Goal: Task Accomplishment & Management: Manage account settings

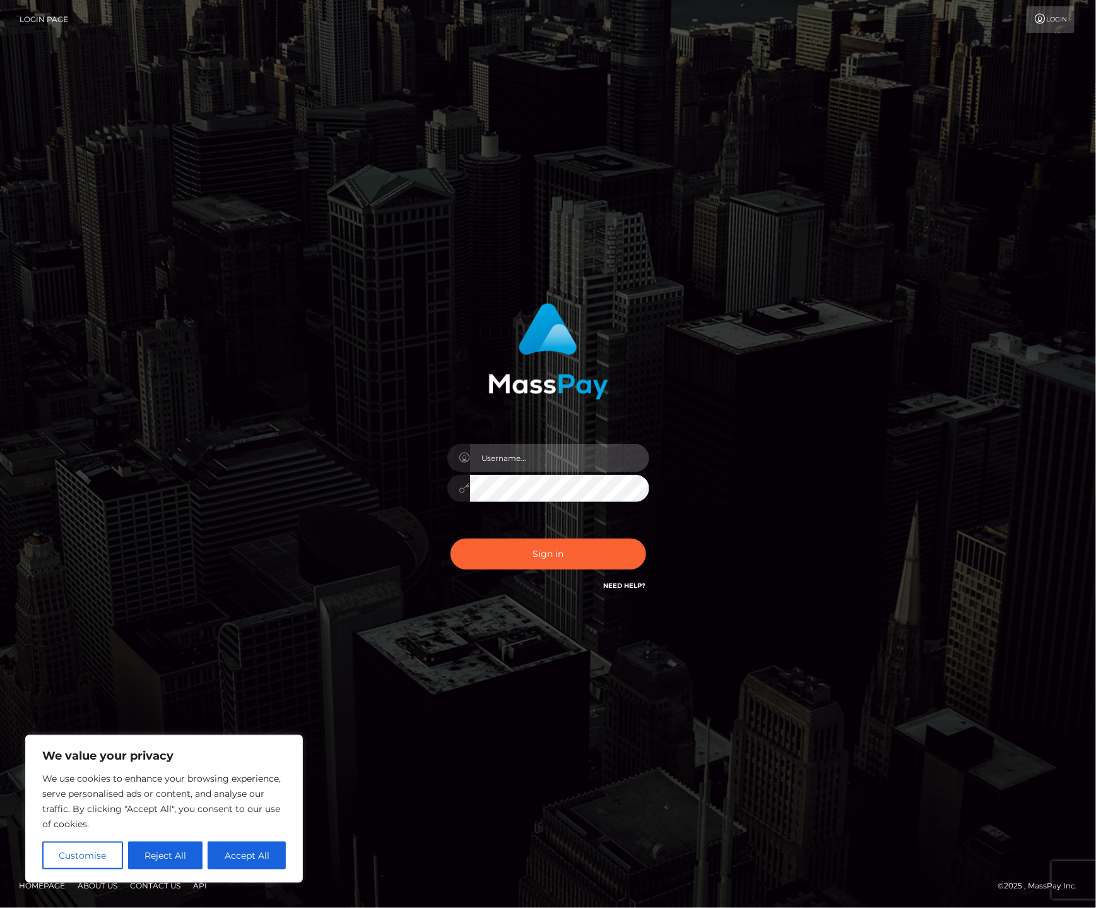
type input "alexism"
click at [555, 552] on button "Sign in" at bounding box center [549, 553] width 196 height 31
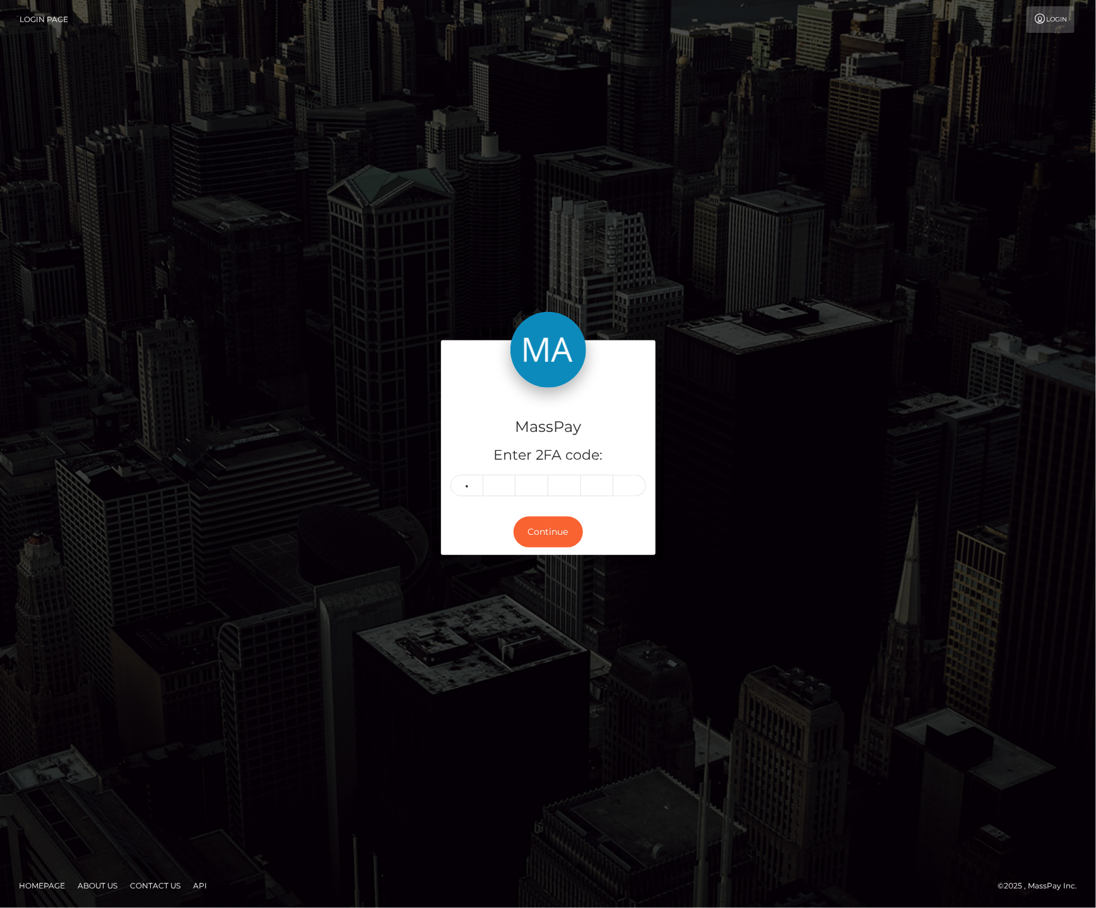
type input "3"
type input "5"
type input "4"
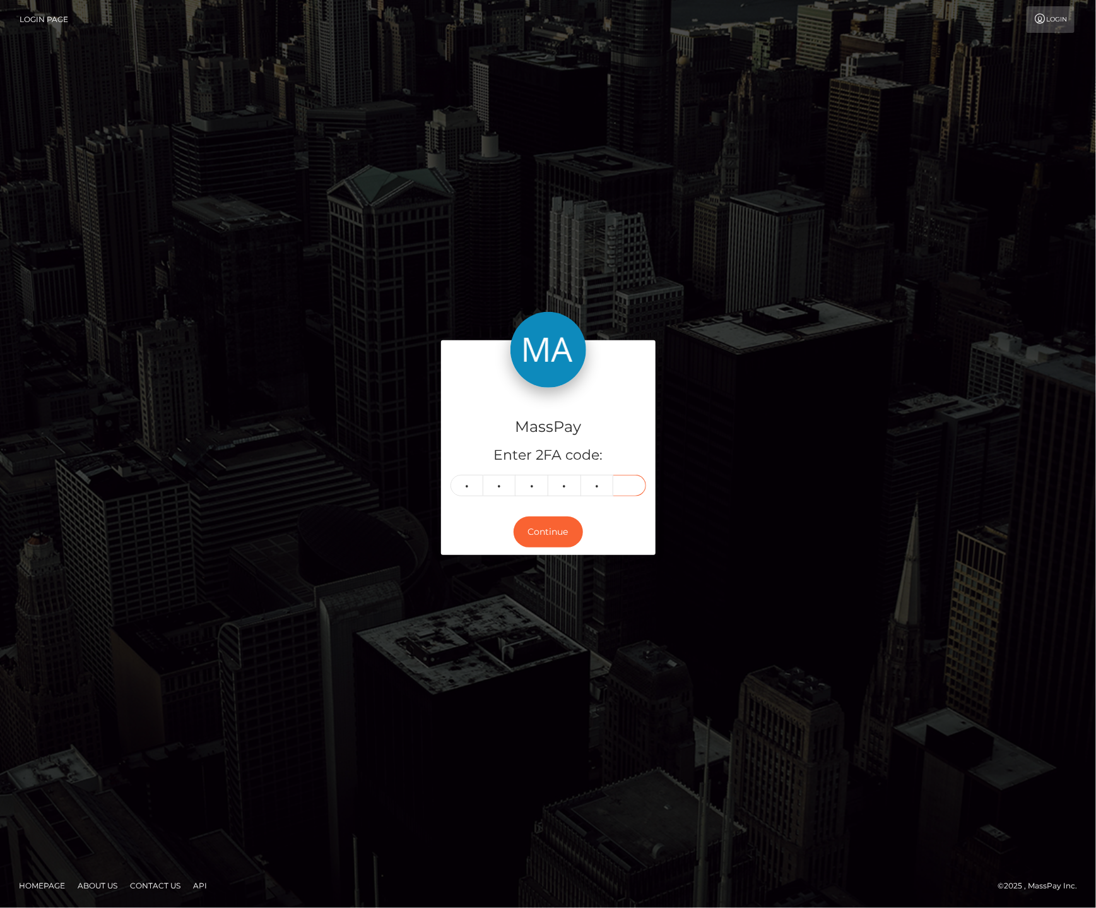
type input "2"
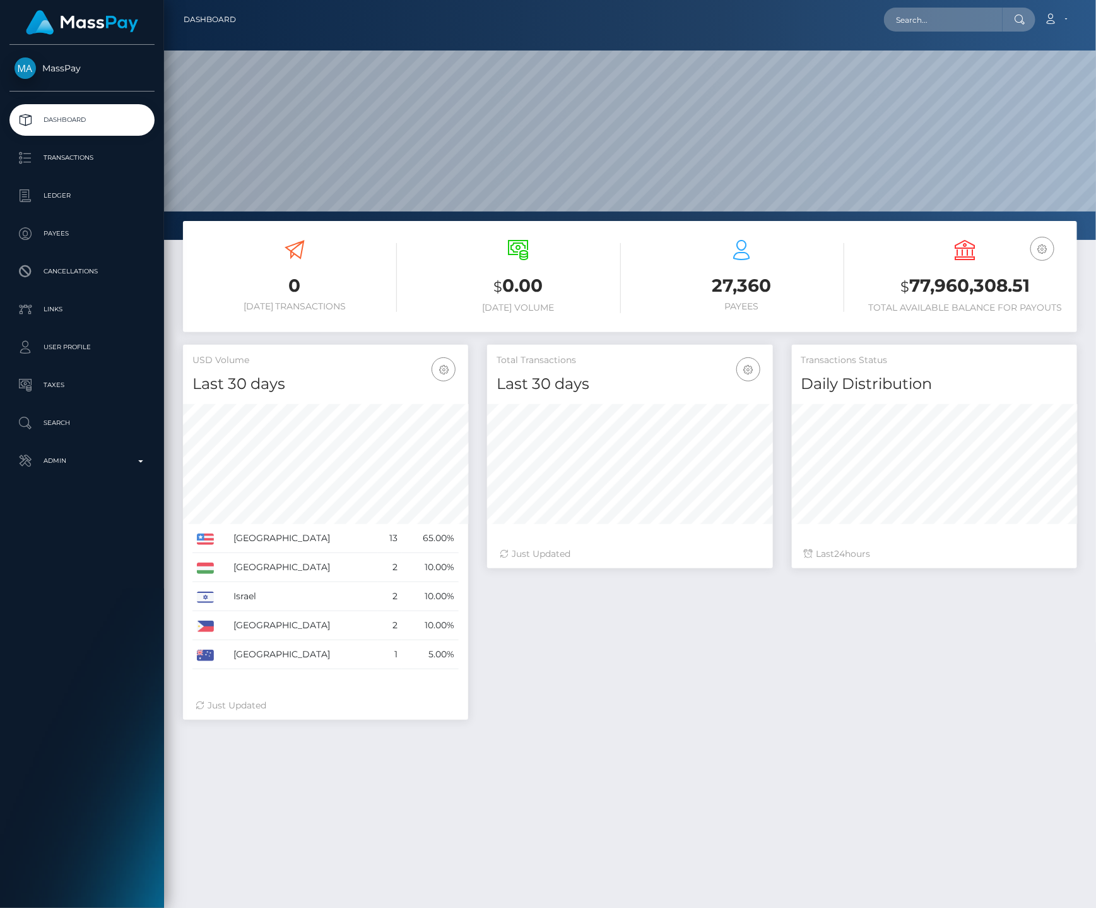
scroll to position [223, 285]
type input "famm"
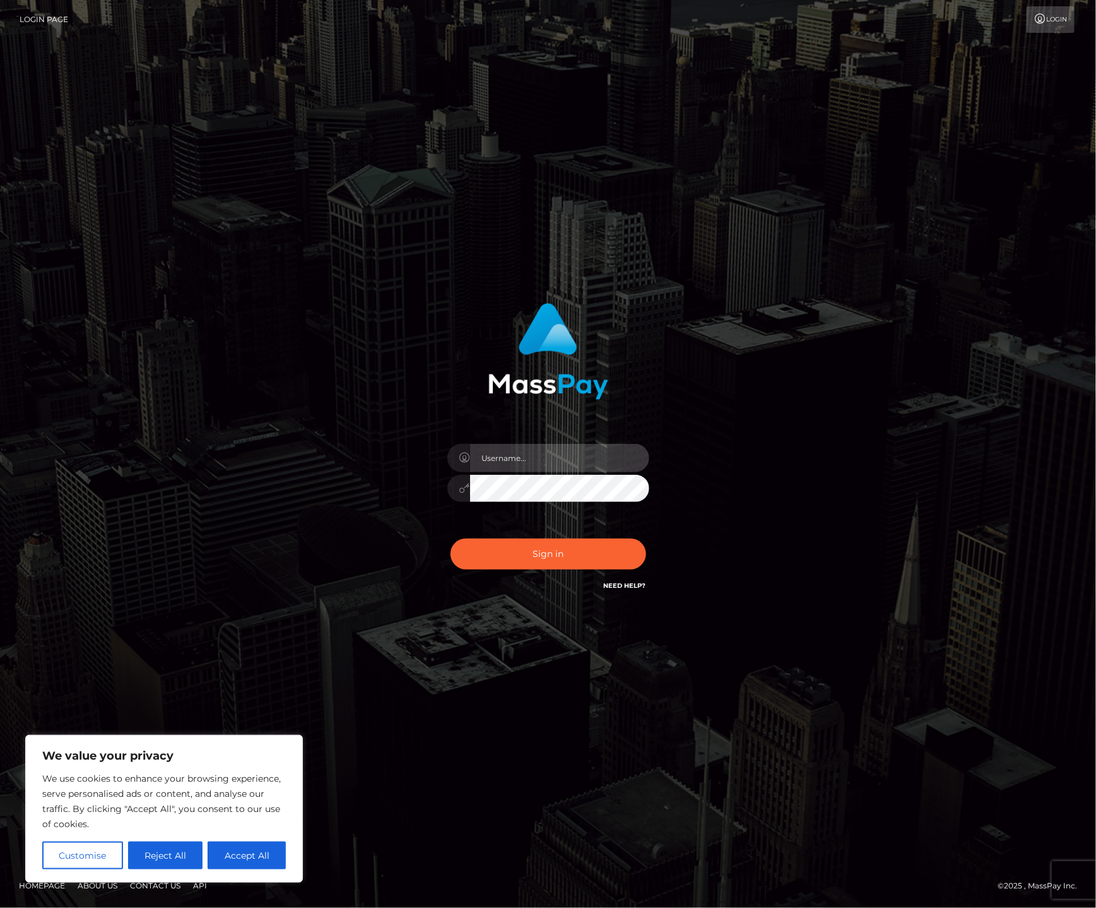
type input "alexism"
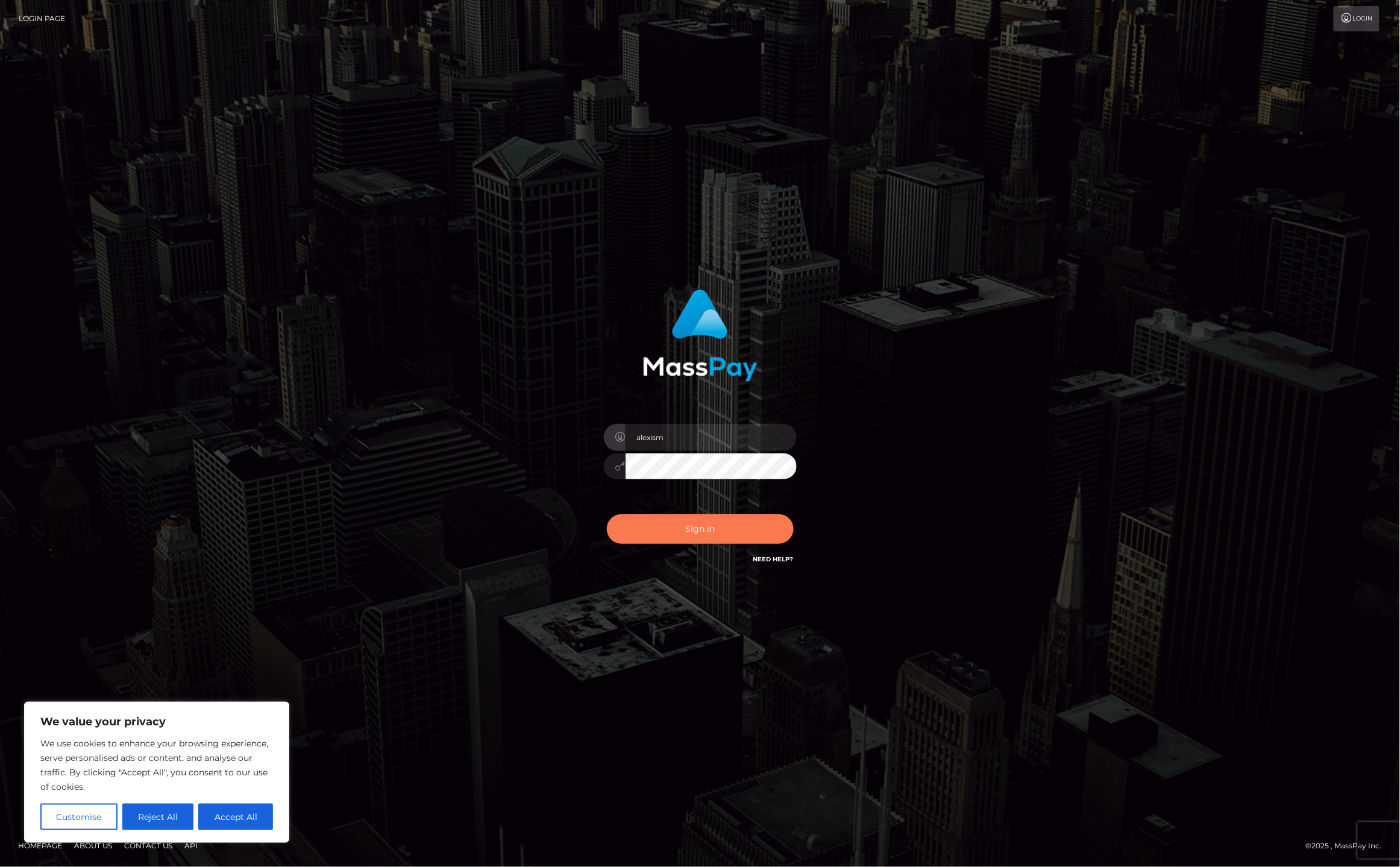
click at [704, 527] on button "Sign in" at bounding box center [701, 528] width 187 height 30
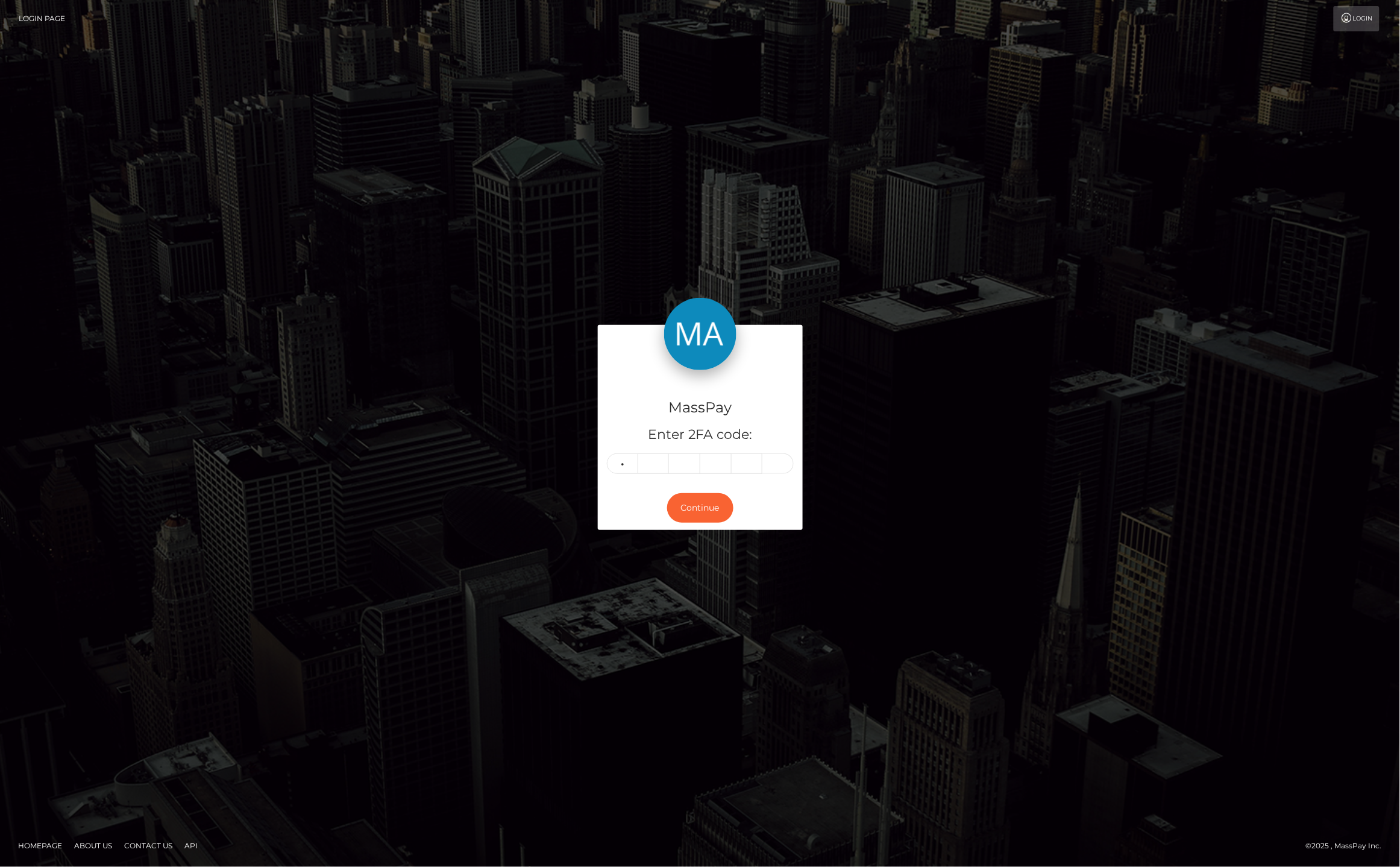
type input "8"
type input "7"
type input "9"
type input "1"
type input "3"
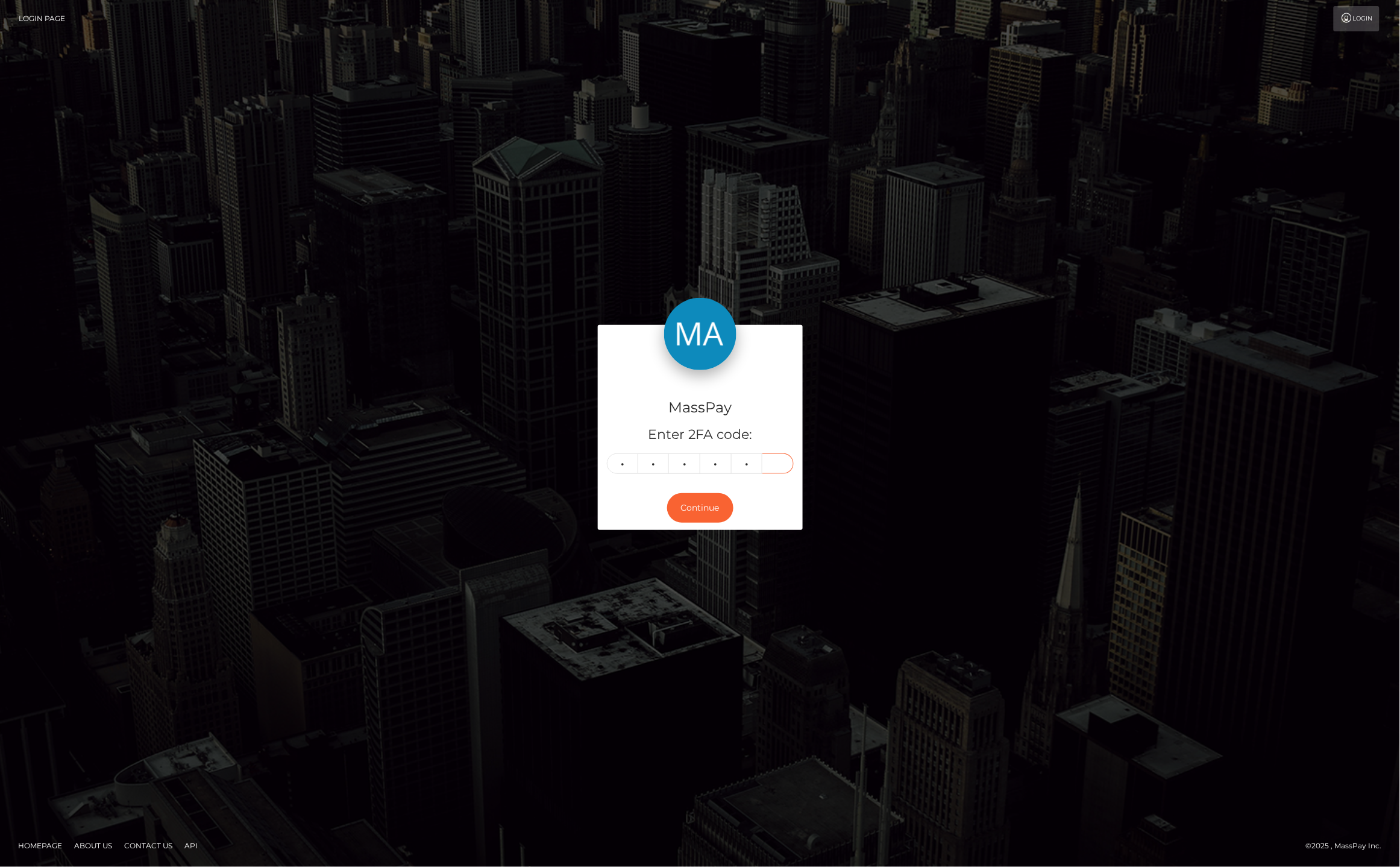
type input "6"
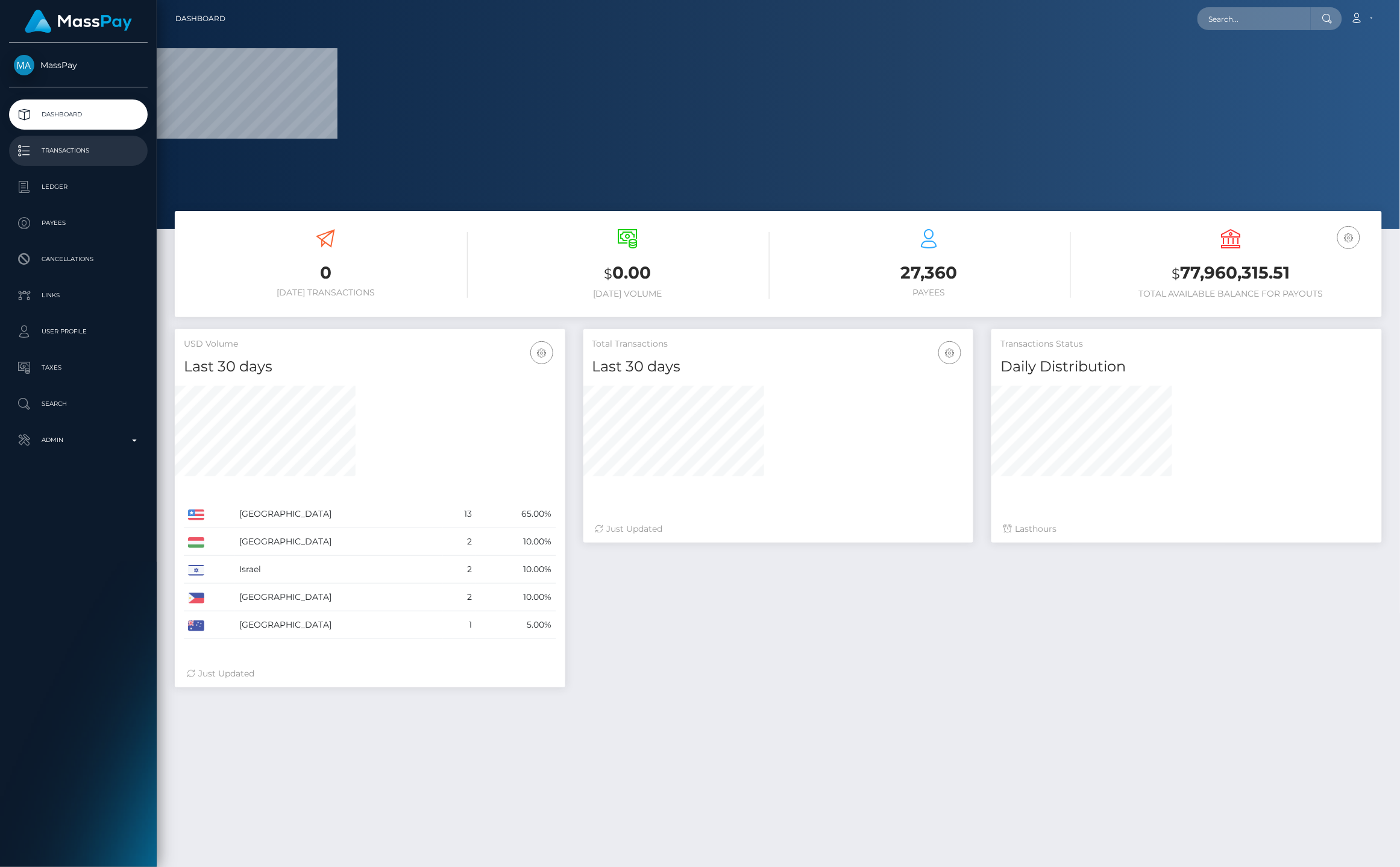
click at [74, 141] on p "Transactions" at bounding box center [78, 150] width 129 height 18
click at [56, 440] on p "Admin" at bounding box center [78, 439] width 129 height 18
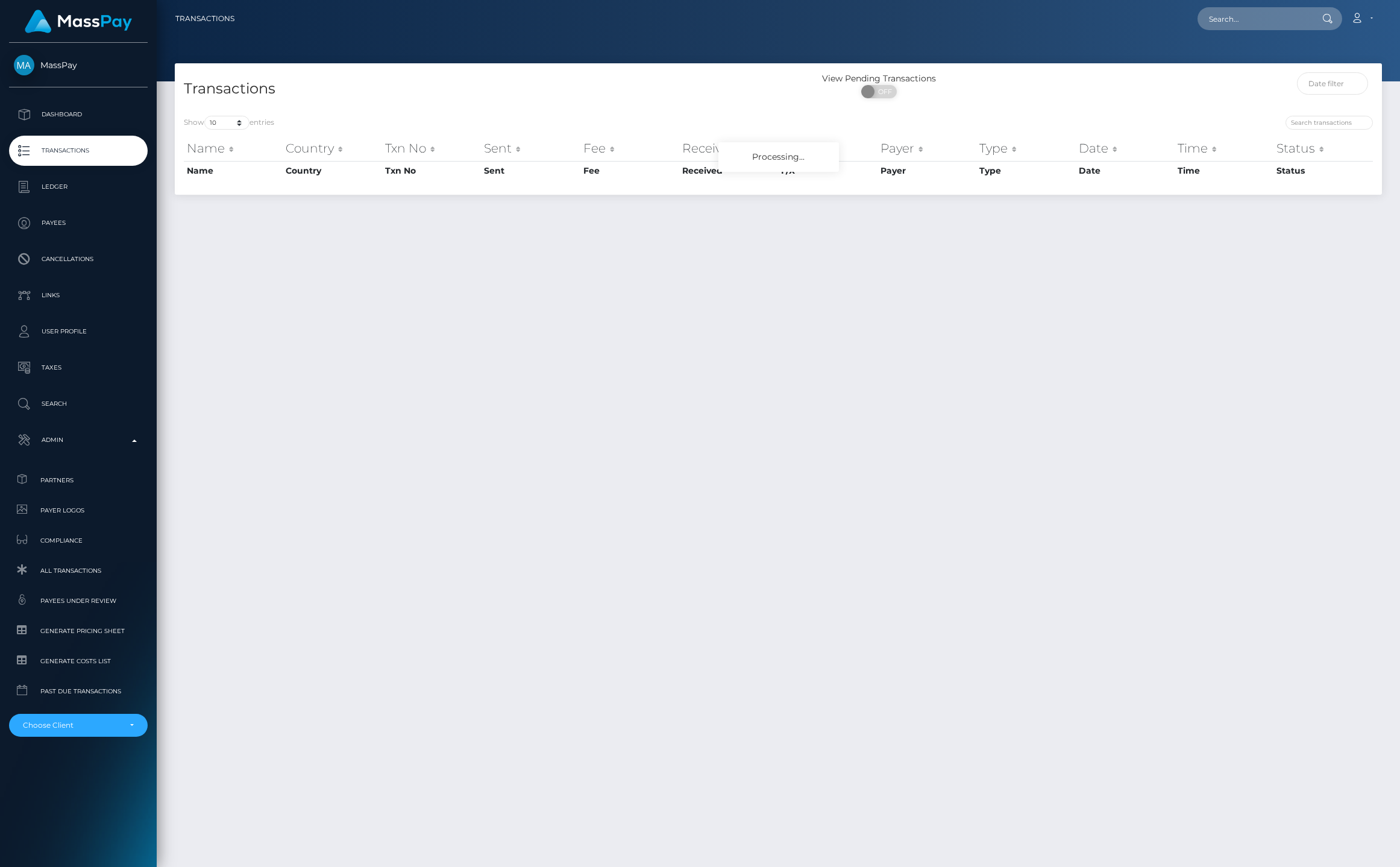
click at [54, 375] on p "Taxes" at bounding box center [78, 368] width 129 height 18
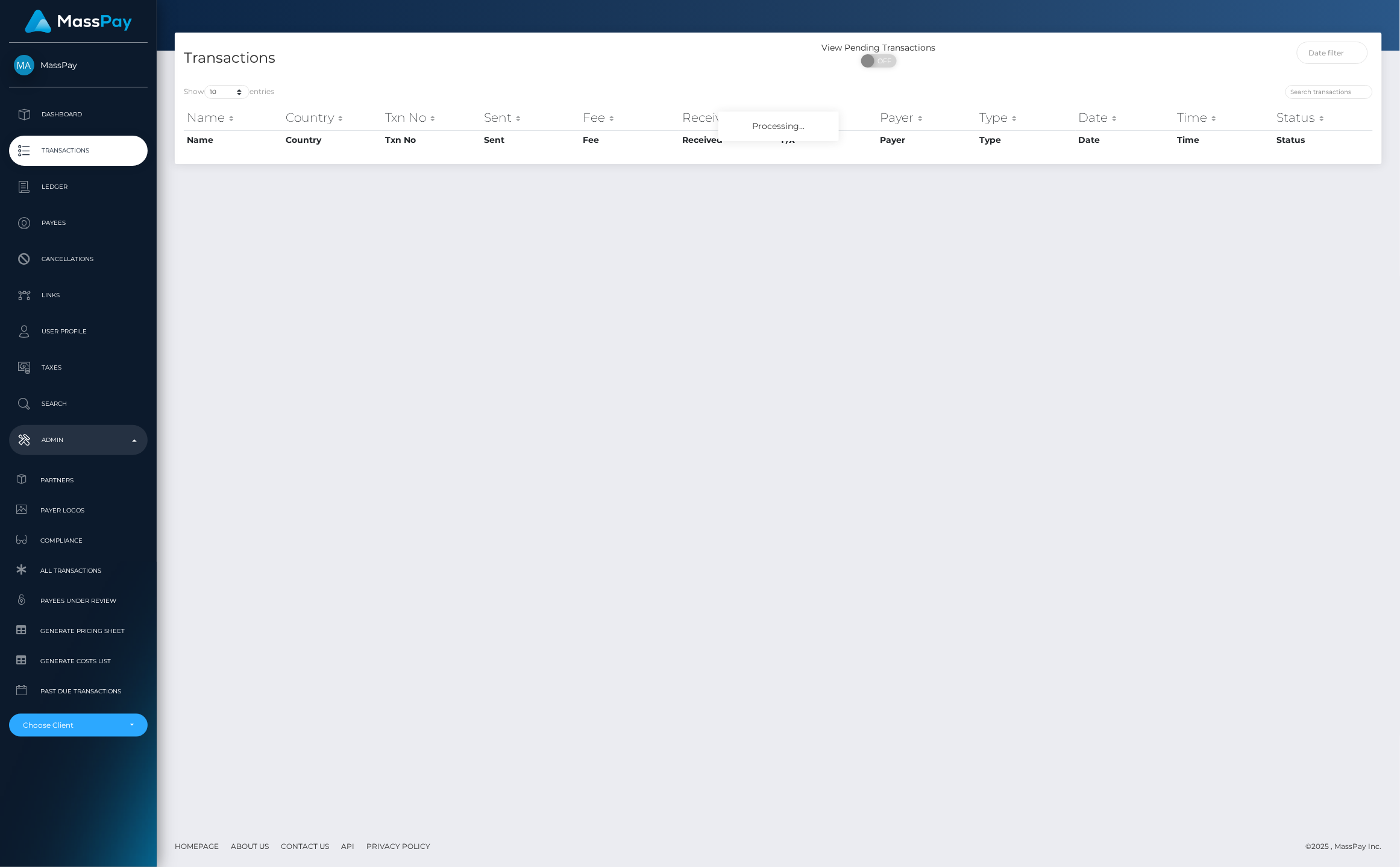
click at [49, 439] on p "Admin" at bounding box center [78, 439] width 129 height 18
click at [59, 445] on p "Admin" at bounding box center [78, 439] width 129 height 18
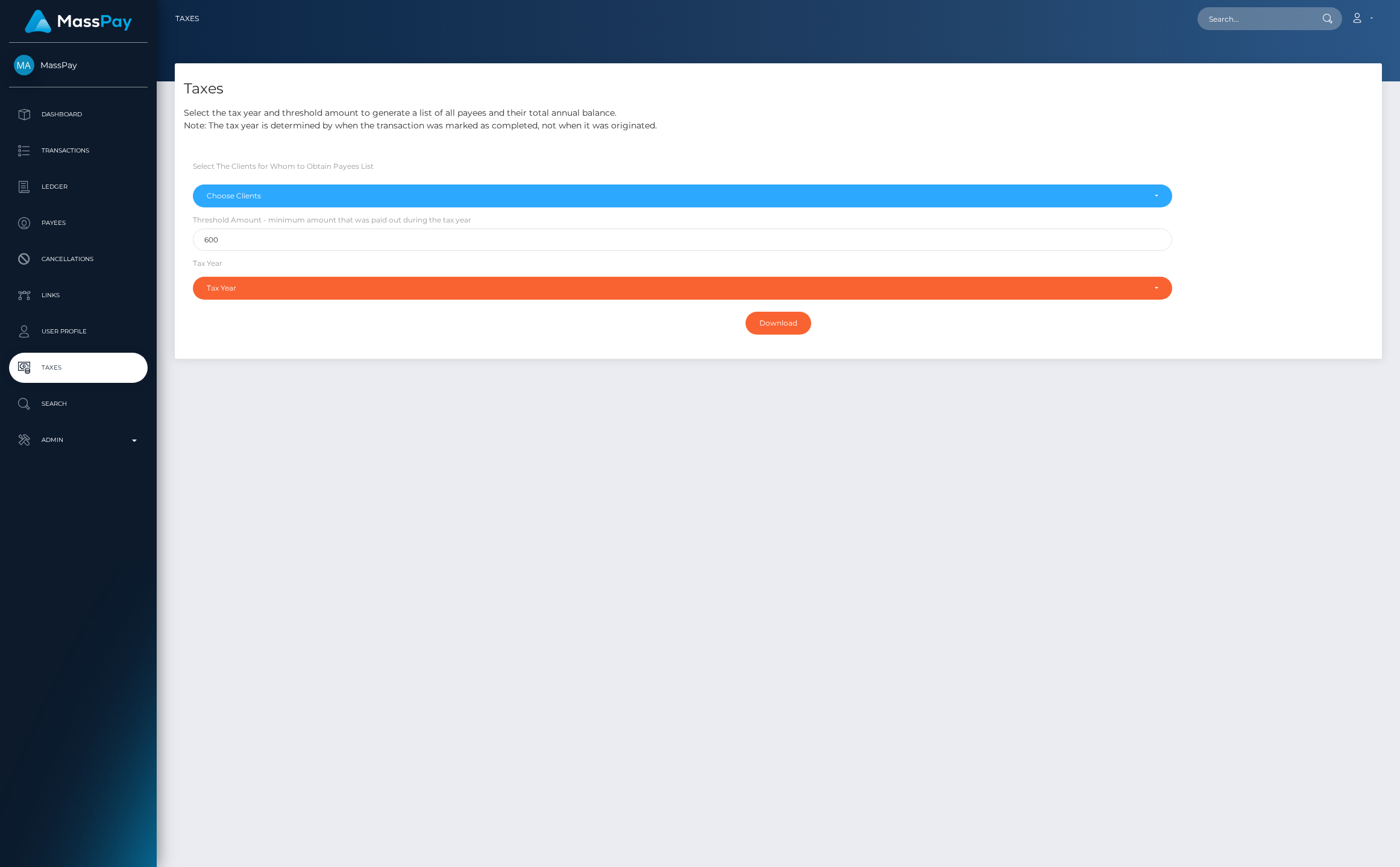
select select
click at [33, 442] on p "Admin" at bounding box center [78, 439] width 129 height 18
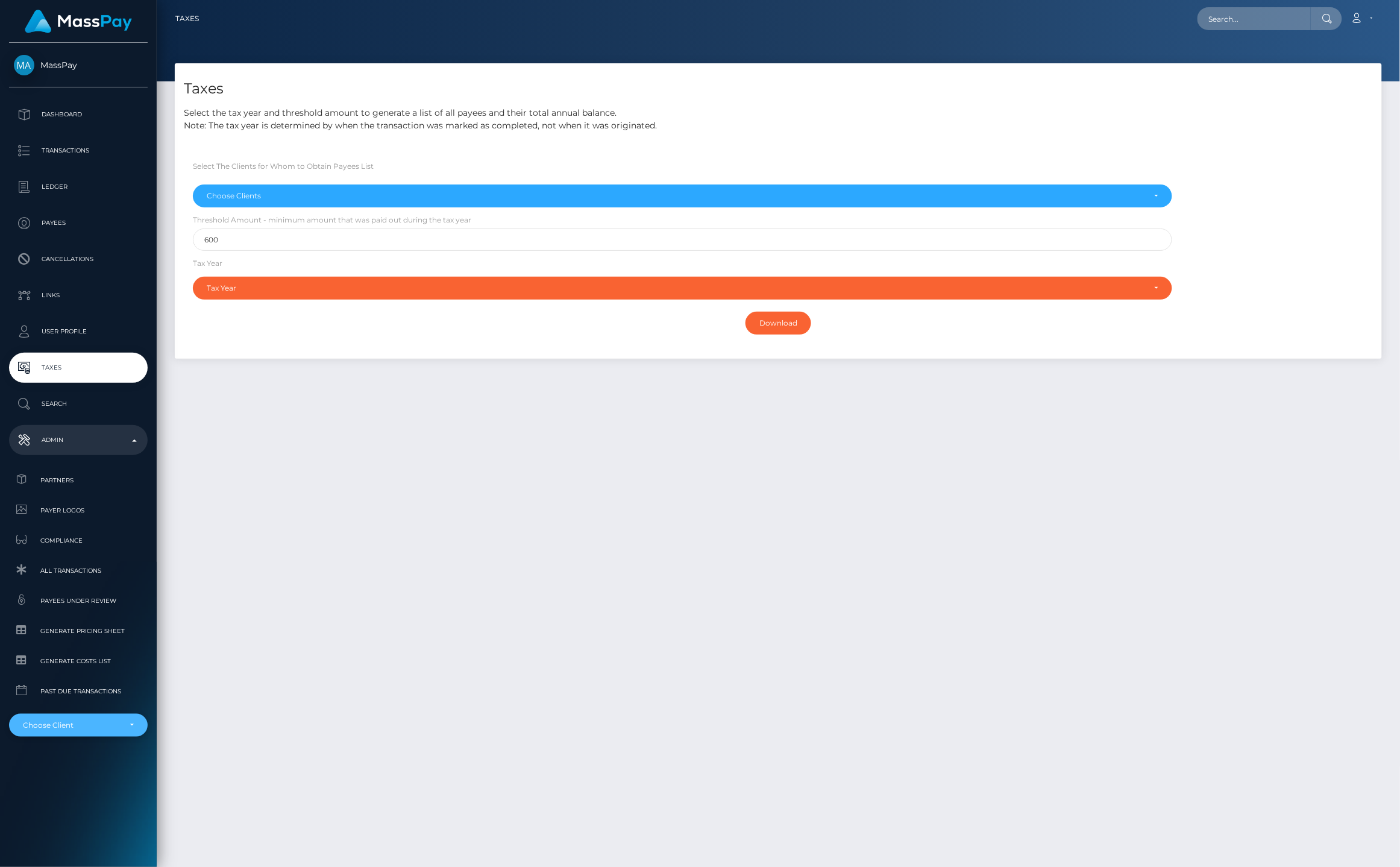
click at [75, 730] on div "Choose Client" at bounding box center [72, 725] width 97 height 10
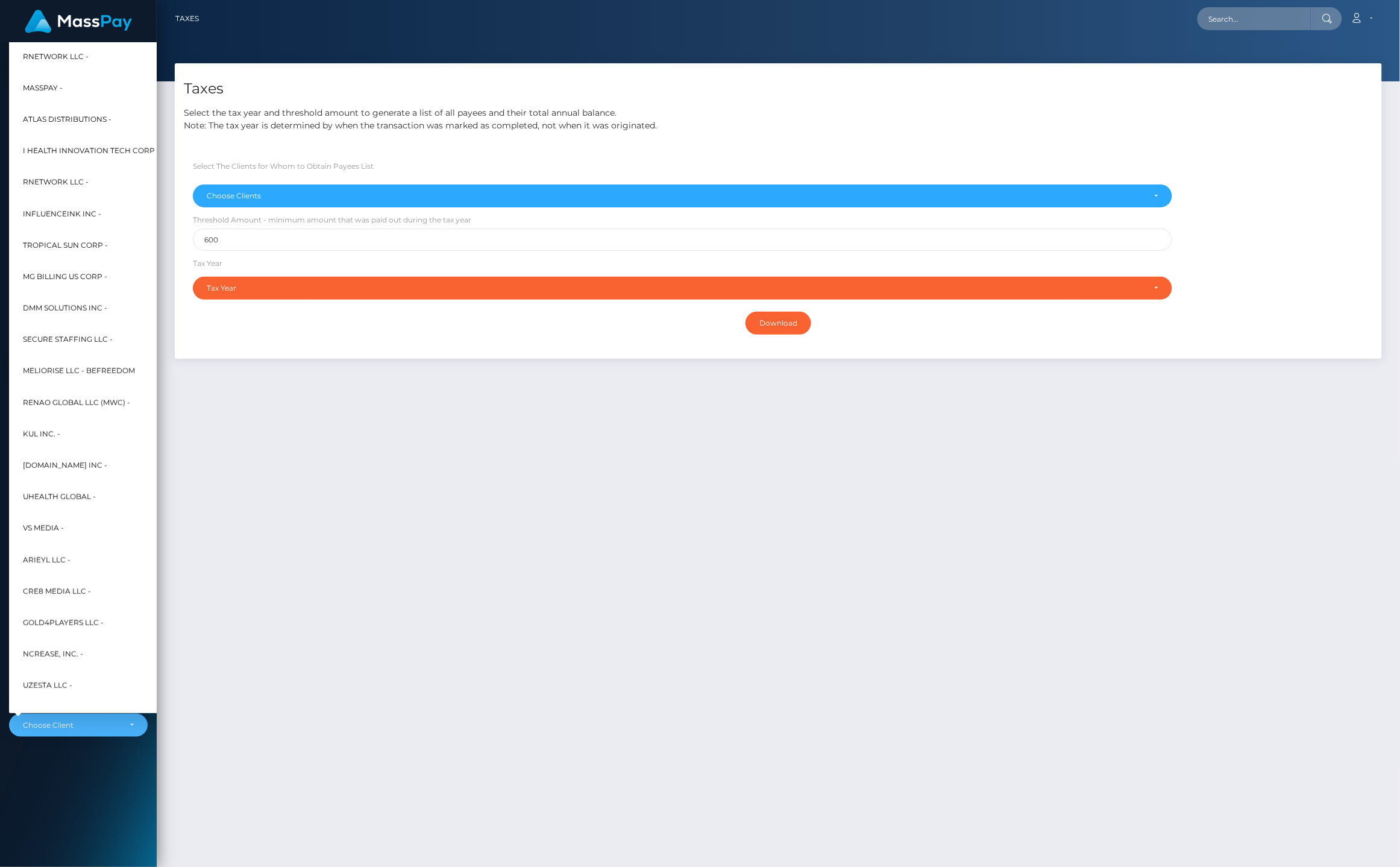
click at [77, 812] on div "MassPay Dashboard Transactions Ledger Payees Cancellations" at bounding box center [78, 454] width 157 height 821
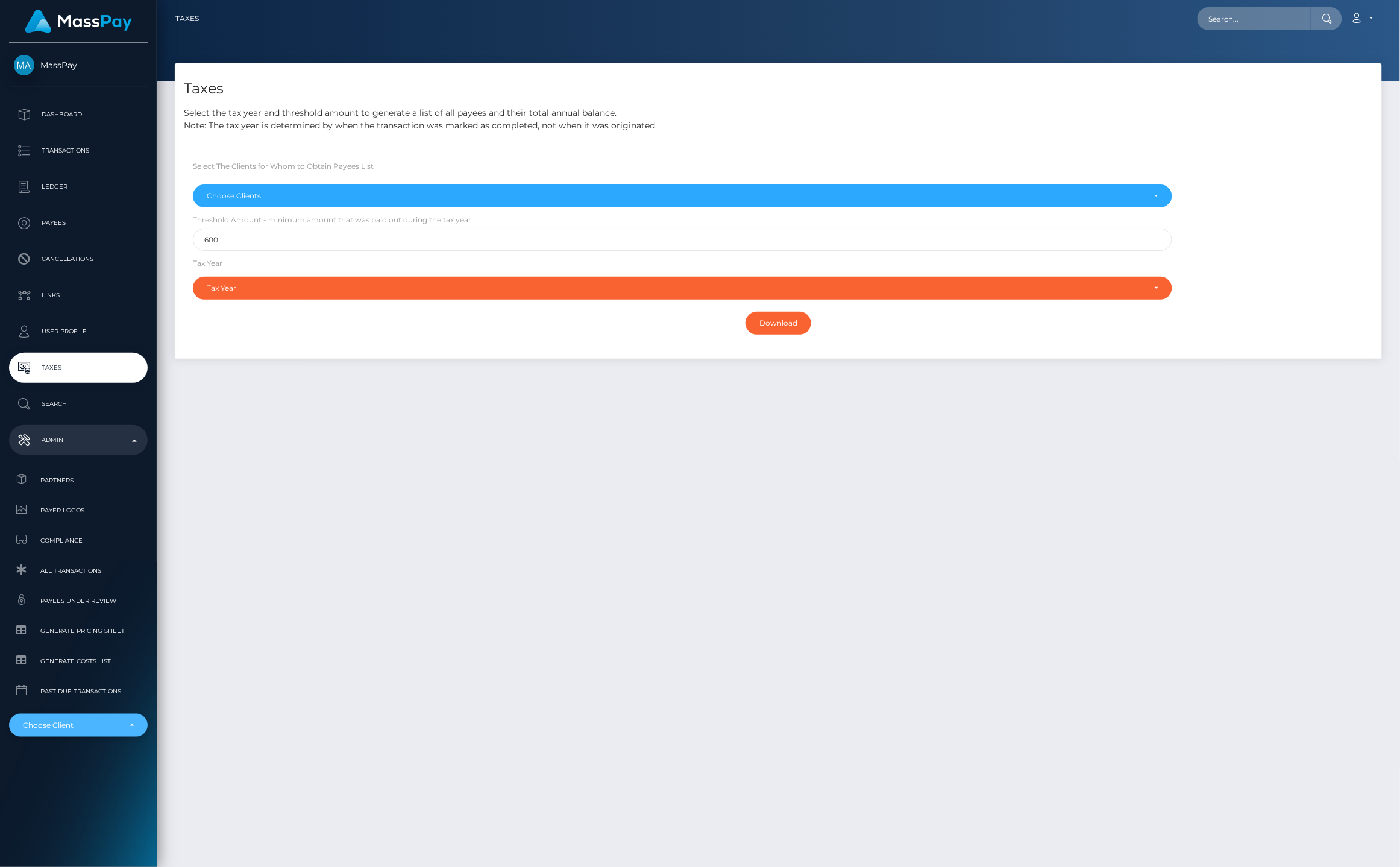
click at [74, 718] on div "Choose Client" at bounding box center [77, 725] width 138 height 23
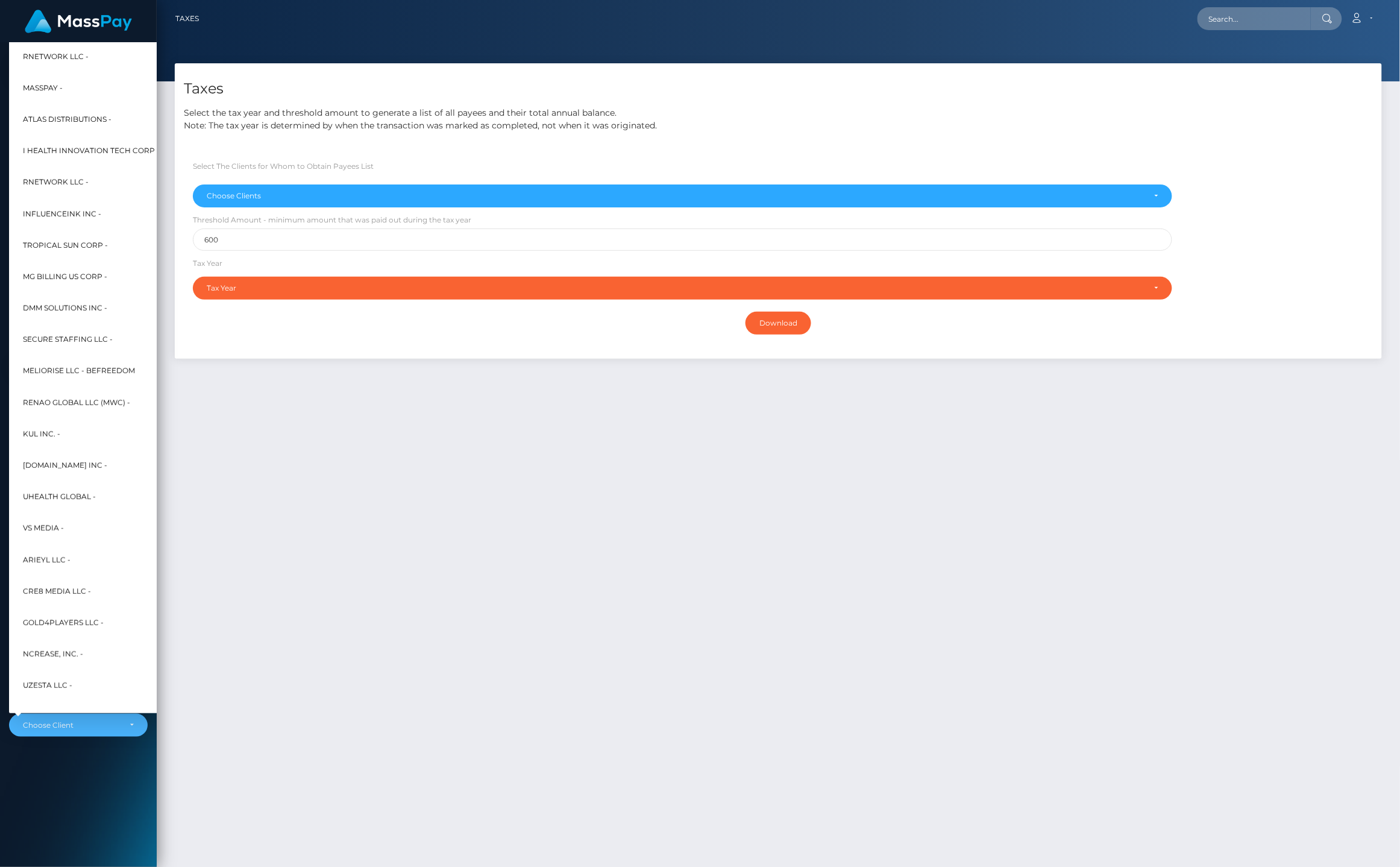
click at [13, 20] on link at bounding box center [78, 21] width 143 height 33
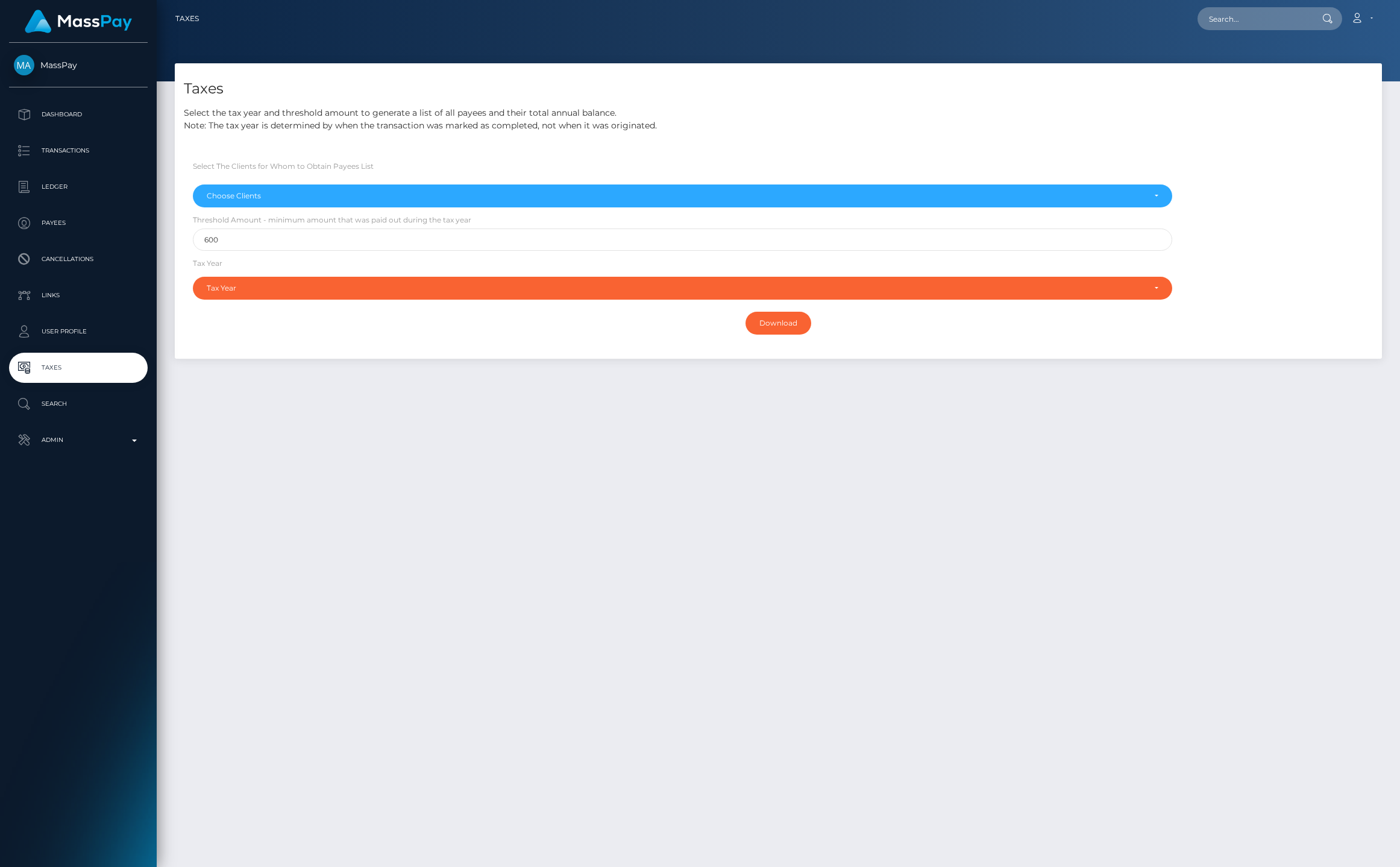
select select
click at [101, 453] on link "Admin" at bounding box center [77, 440] width 138 height 31
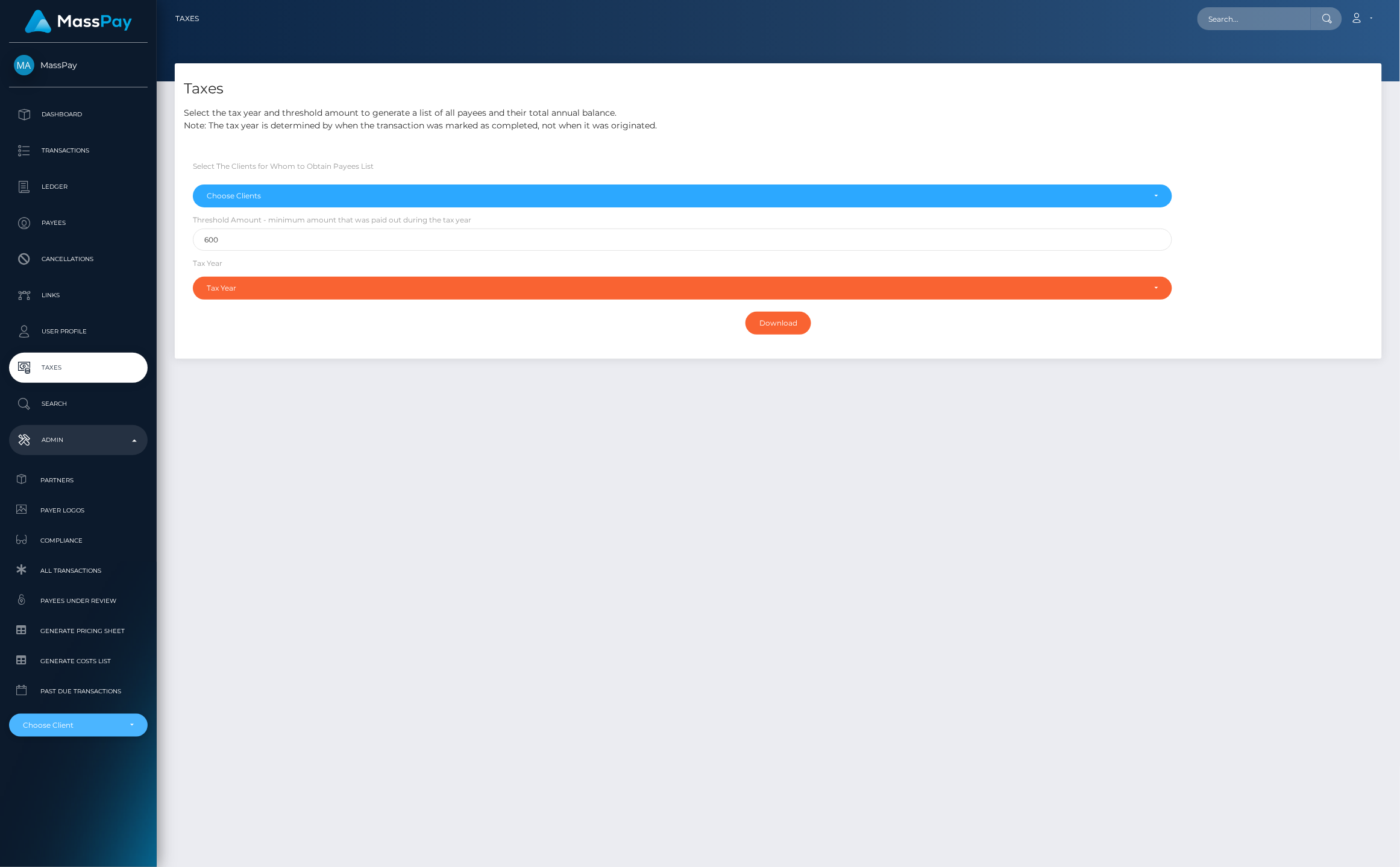
click at [96, 725] on div "Choose Client" at bounding box center [72, 725] width 97 height 10
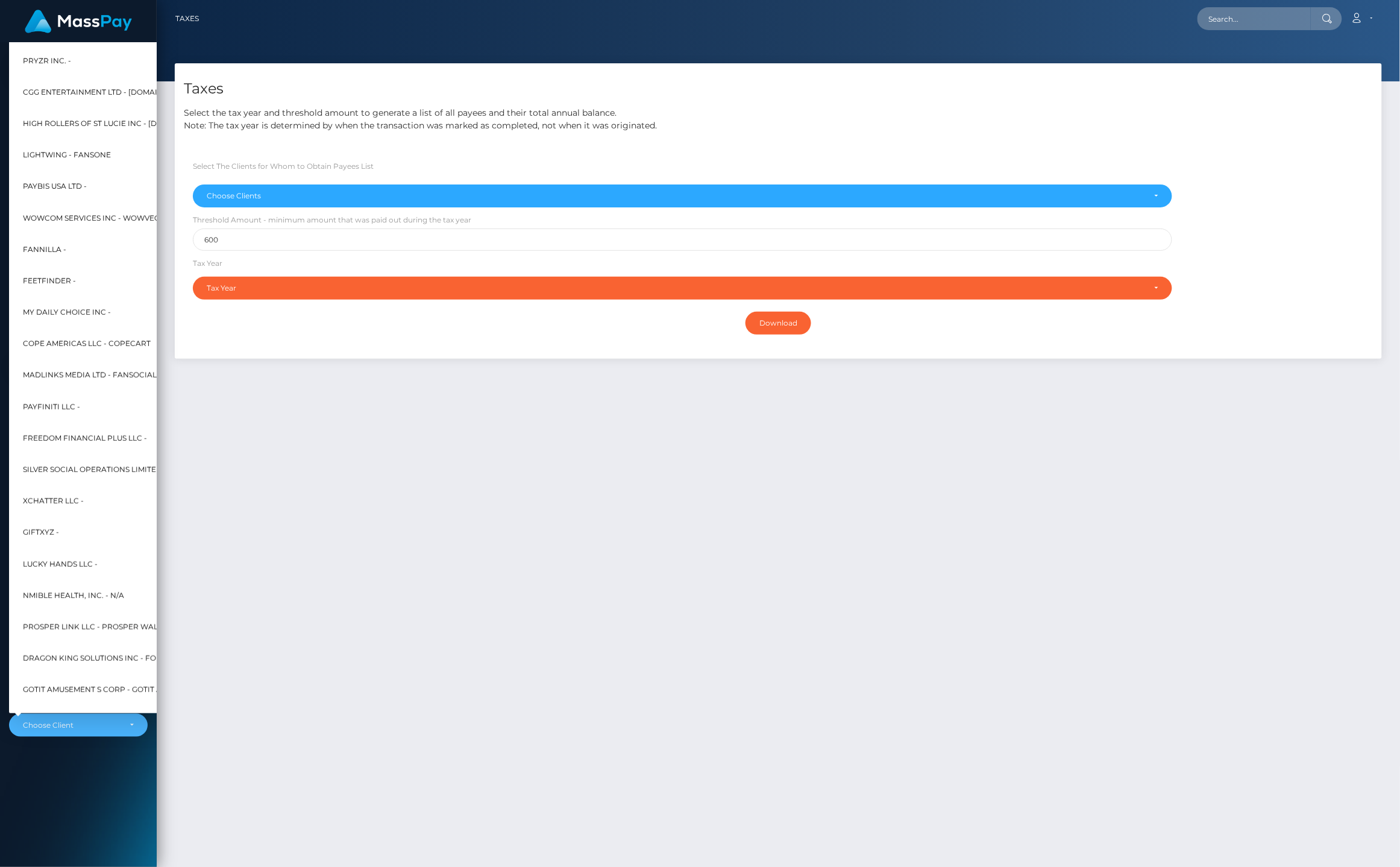
scroll to position [8572, 0]
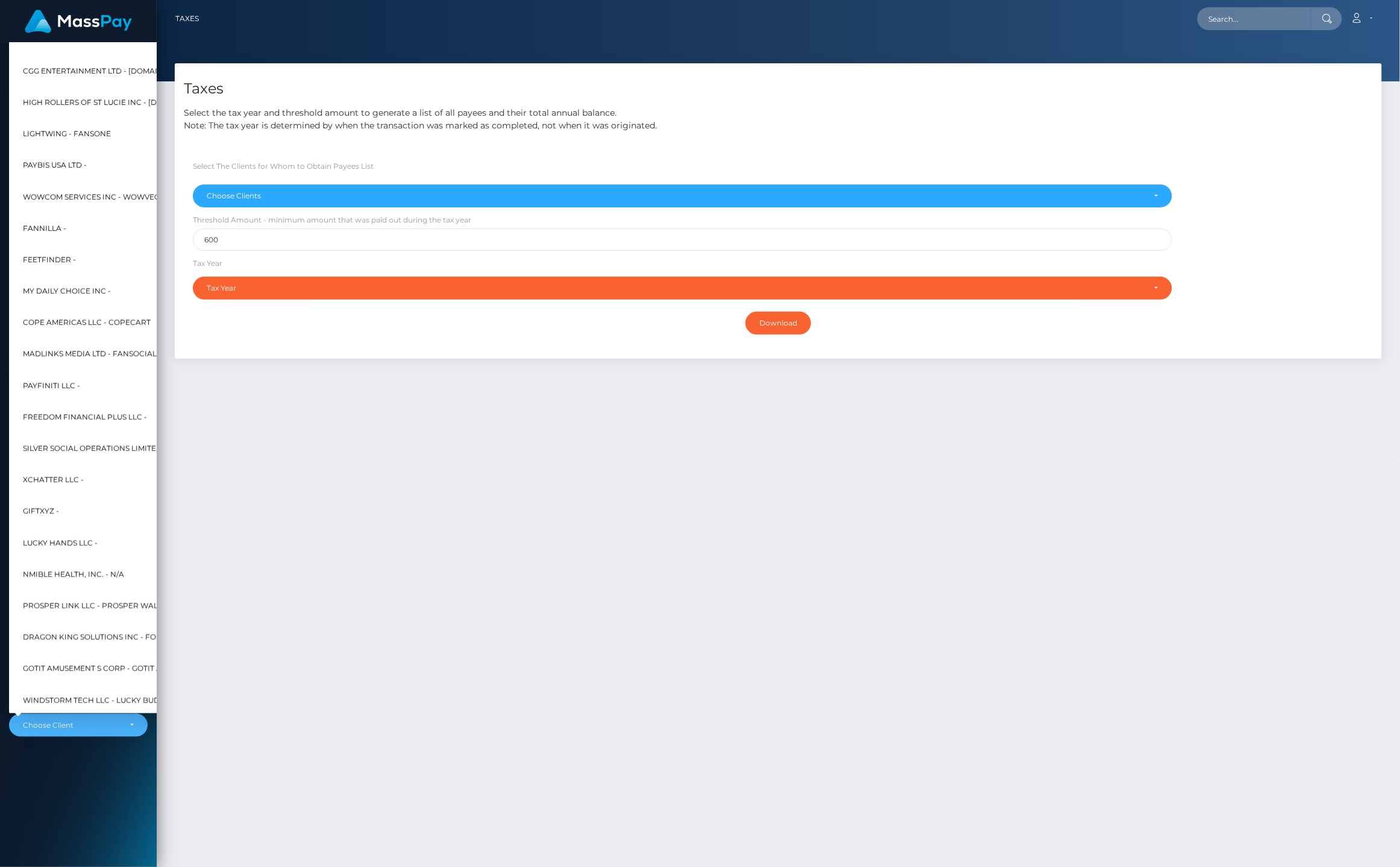
click at [107, 318] on span "Cope Americas LLC - CopeCart" at bounding box center [87, 322] width 128 height 15
select select "320"
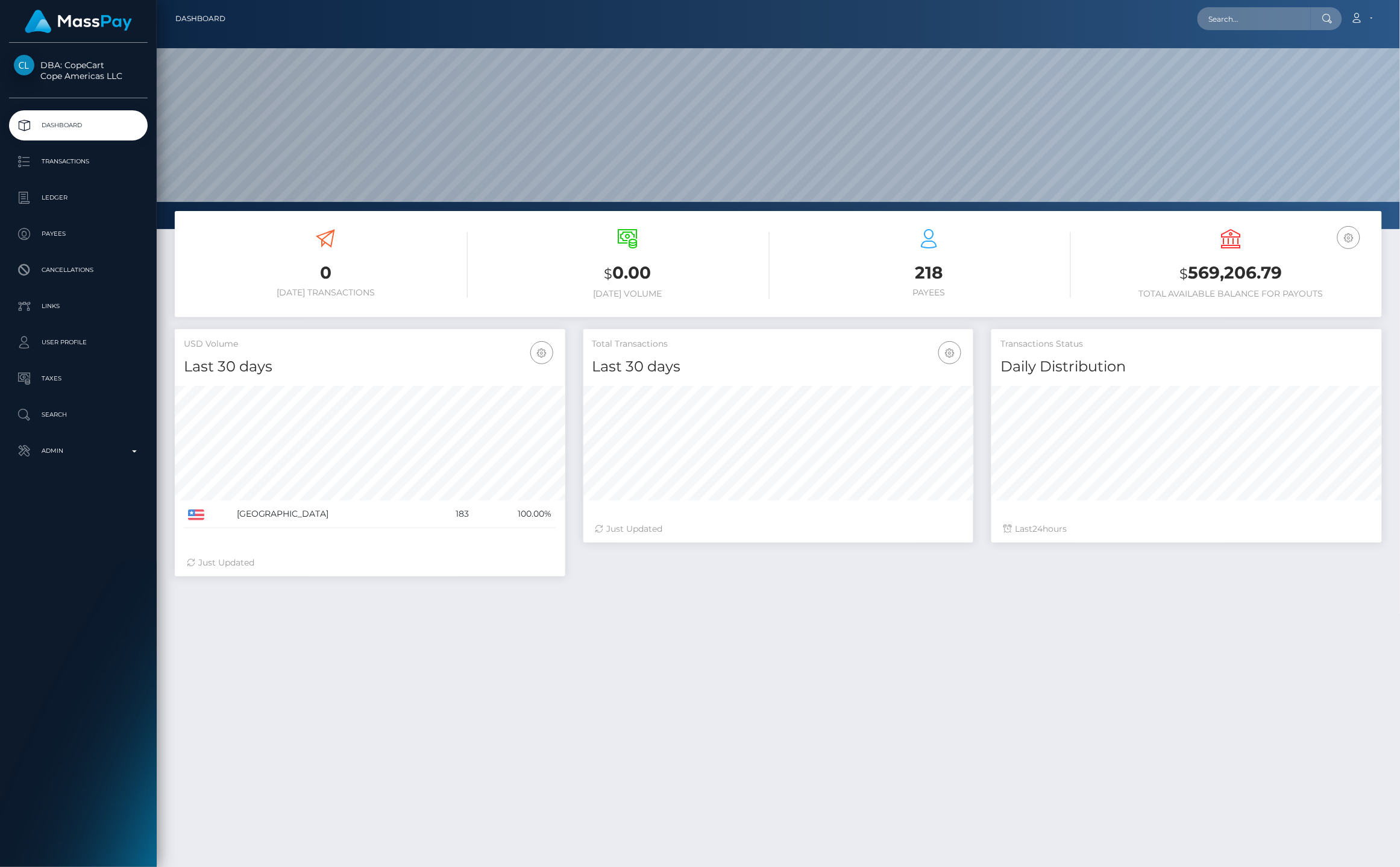
scroll to position [213, 391]
click at [928, 274] on h3 "218" at bounding box center [929, 272] width 284 height 24
click at [94, 159] on p "Transactions" at bounding box center [78, 161] width 129 height 18
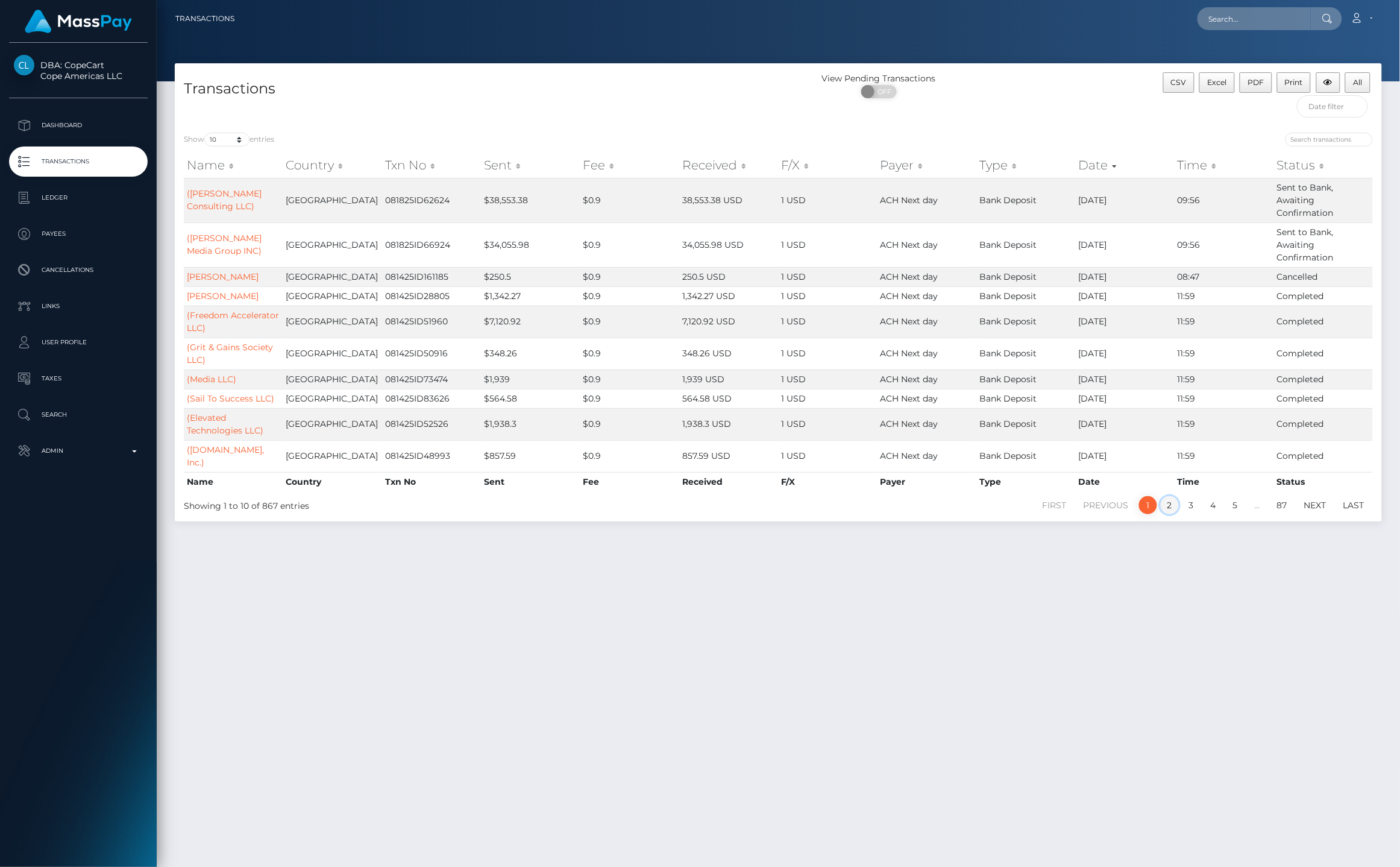
click at [1169, 507] on link "2" at bounding box center [1170, 504] width 18 height 18
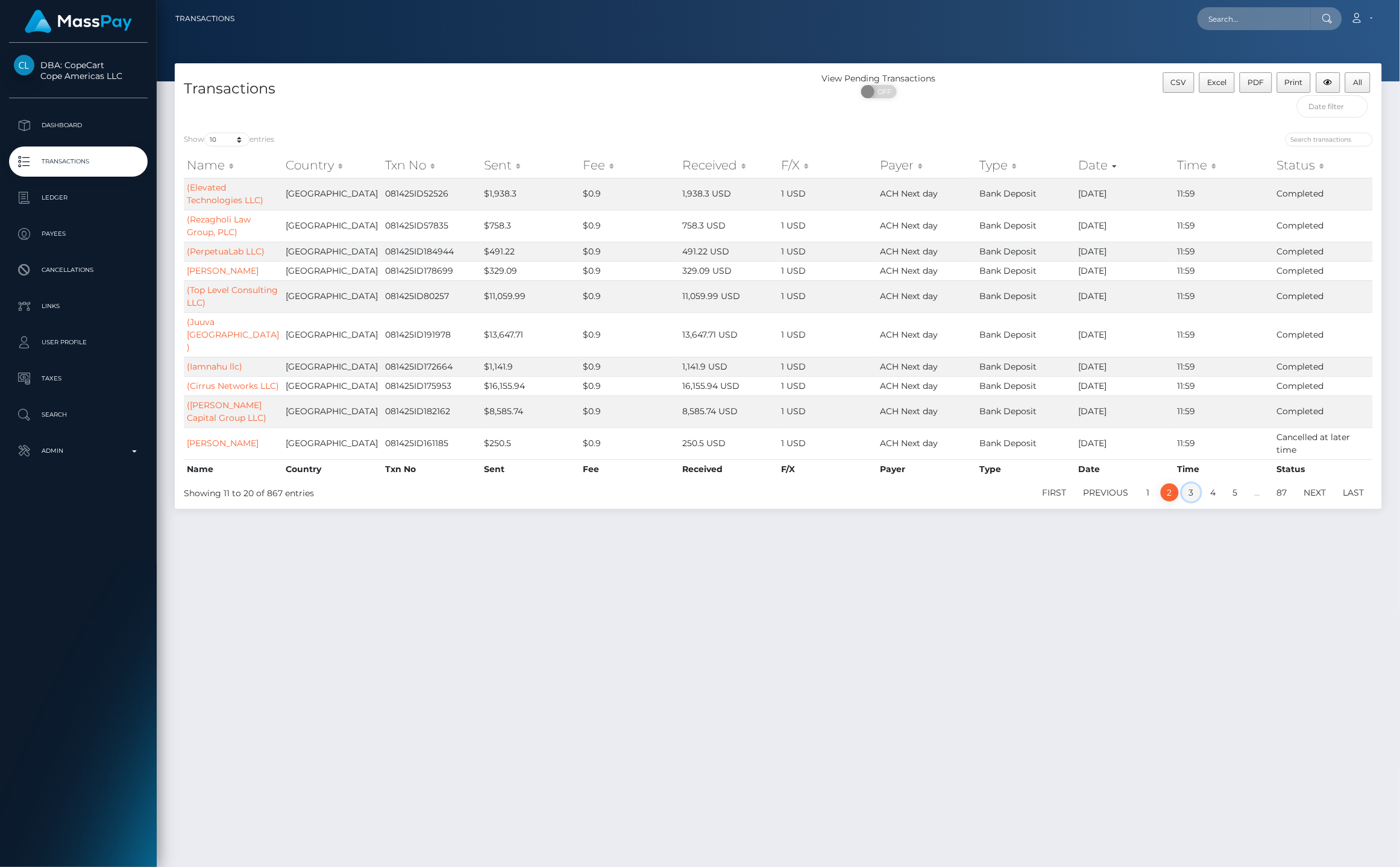
click at [1191, 483] on link "3" at bounding box center [1191, 492] width 18 height 18
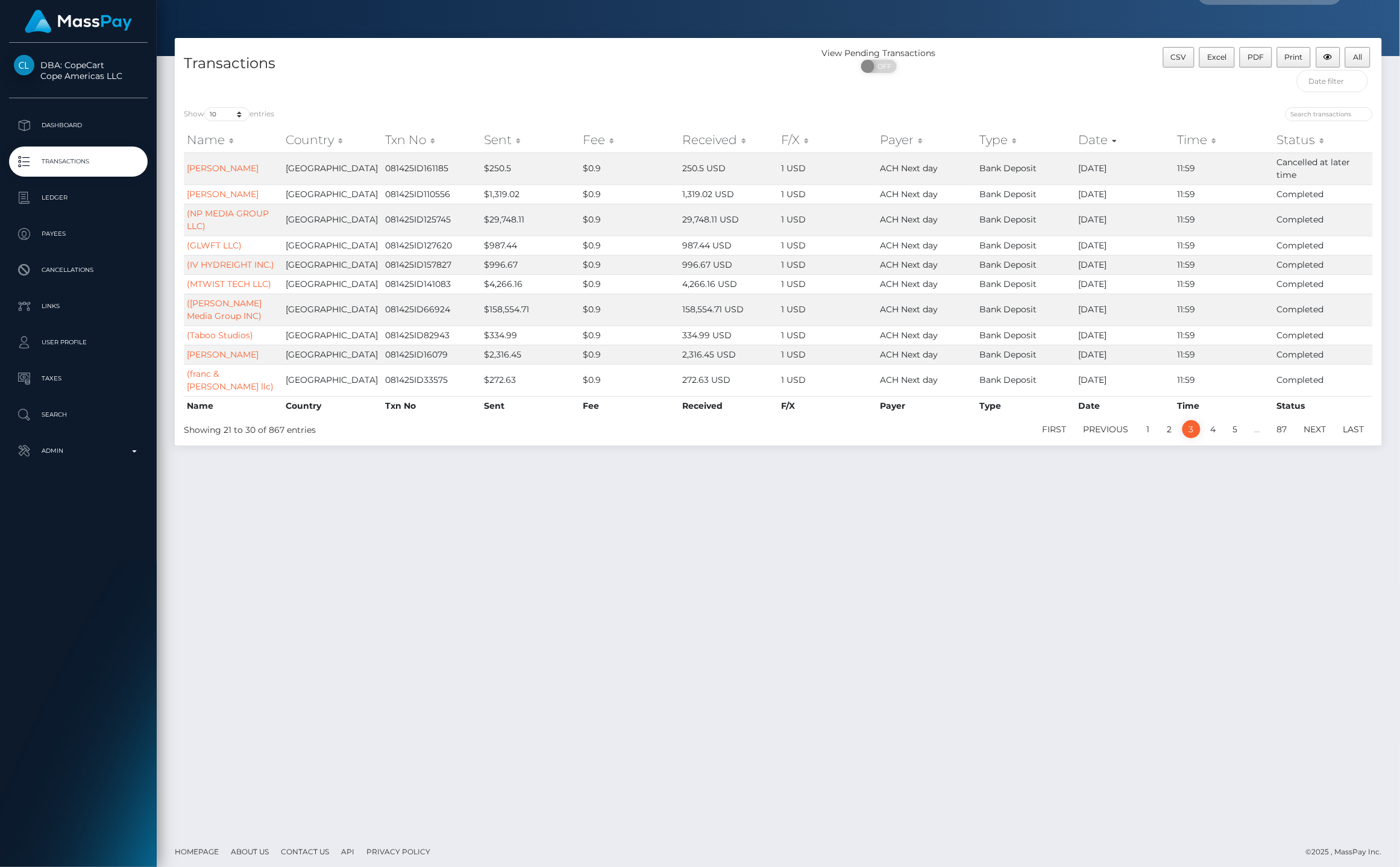
scroll to position [31, 0]
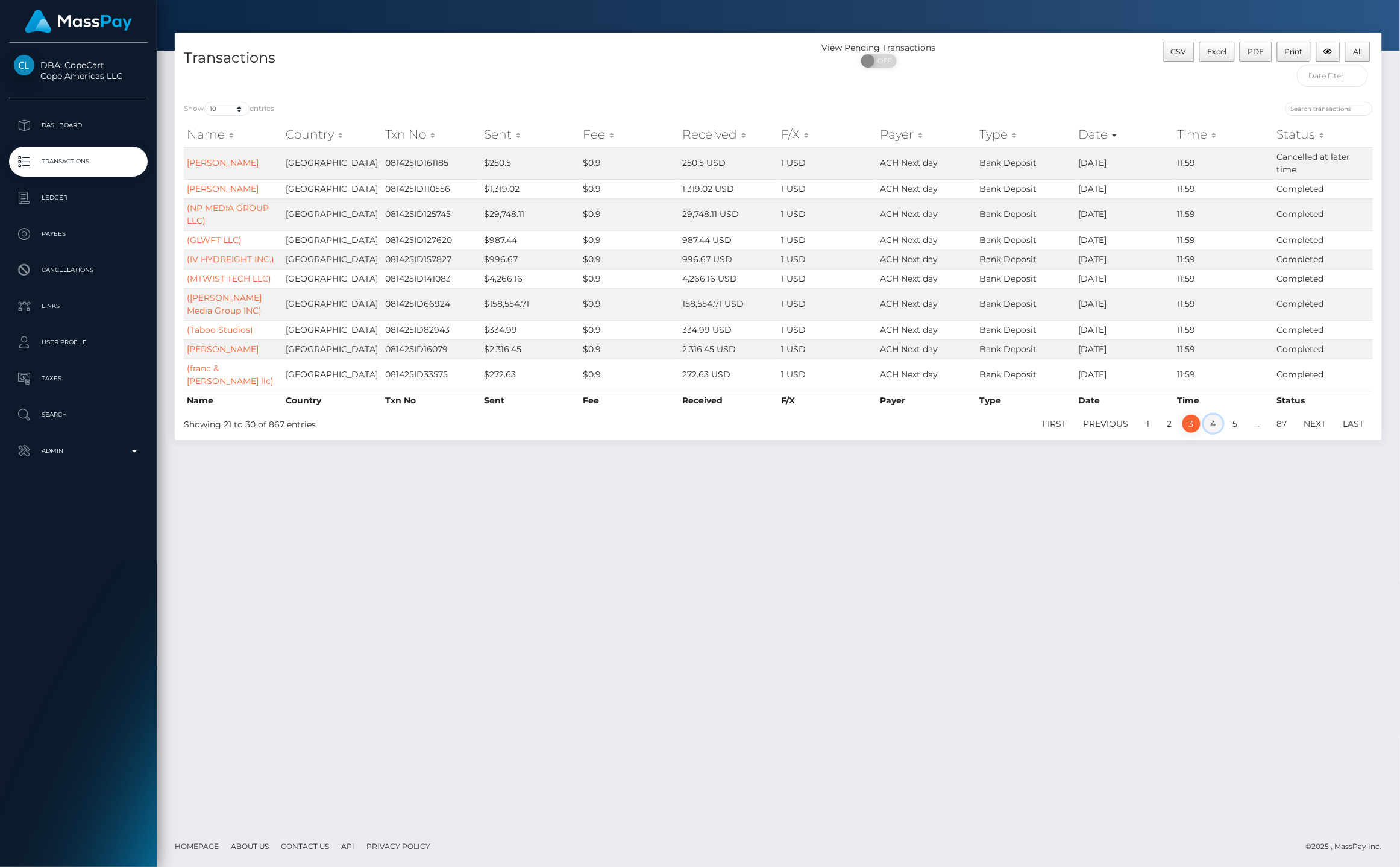
click at [1214, 414] on link "4" at bounding box center [1214, 423] width 19 height 18
